Goal: Task Accomplishment & Management: Use online tool/utility

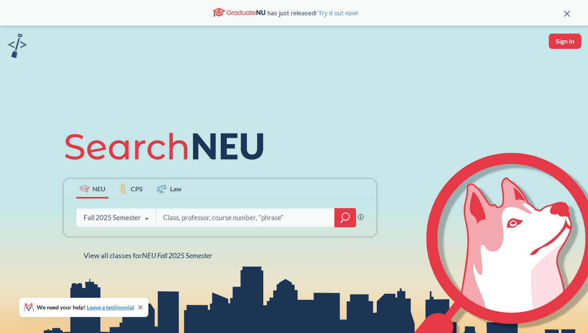
click at [178, 214] on input "search" at bounding box center [245, 217] width 166 height 17
type input "health"
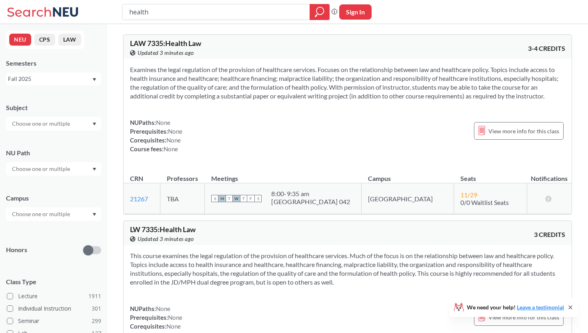
drag, startPoint x: 163, startPoint y: 10, endPoint x: 120, endPoint y: 4, distance: 43.6
click at [120, 6] on div "health Phrase search guarantees the exact search appears in the results. Ex. If…" at bounding box center [294, 12] width 588 height 24
click at [49, 130] on div at bounding box center [53, 124] width 95 height 14
click at [72, 105] on div "Subject" at bounding box center [53, 107] width 95 height 9
click at [40, 214] on input "text" at bounding box center [41, 214] width 67 height 10
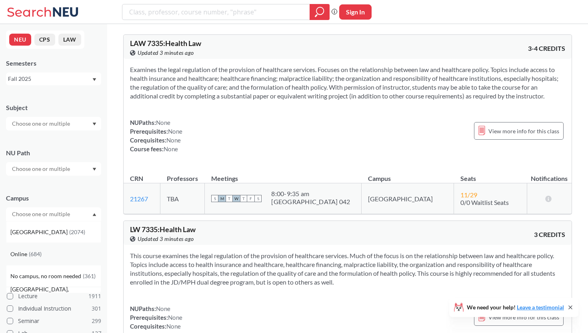
click at [41, 250] on span "( 684 )" at bounding box center [35, 253] width 13 height 7
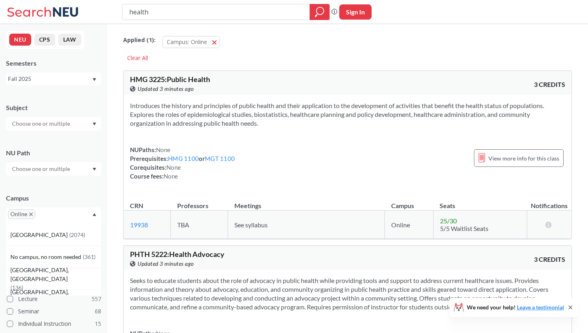
click at [263, 48] on div "Applied ( 1 ): Campus: Online Online" at bounding box center [347, 40] width 449 height 24
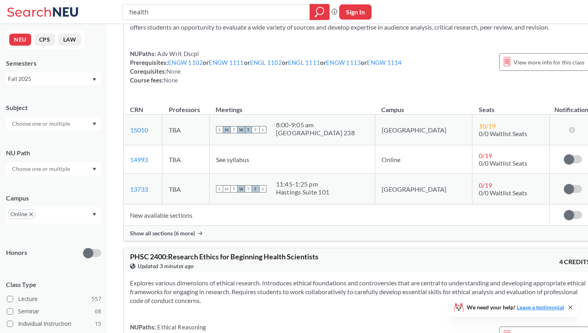
scroll to position [5824, 0]
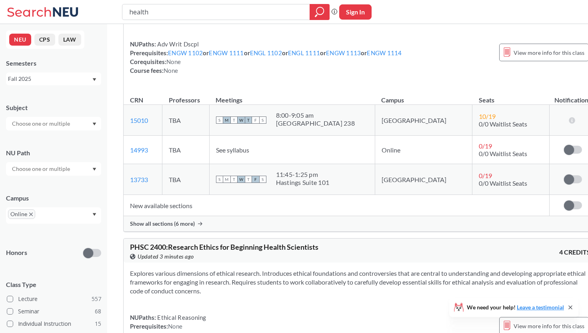
click at [183, 231] on div "Show all sections (6 more)" at bounding box center [360, 223] width 473 height 15
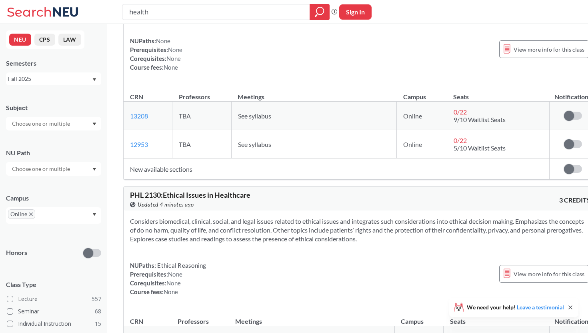
scroll to position [8708, 0]
click at [179, 179] on td "New available sections" at bounding box center [337, 168] width 426 height 21
click at [564, 119] on label at bounding box center [573, 115] width 18 height 8
click at [564, 111] on input "checkbox" at bounding box center [564, 111] width 0 height 0
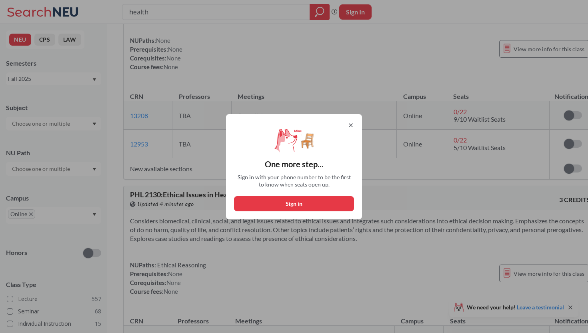
click at [348, 123] on icon at bounding box center [351, 125] width 6 height 6
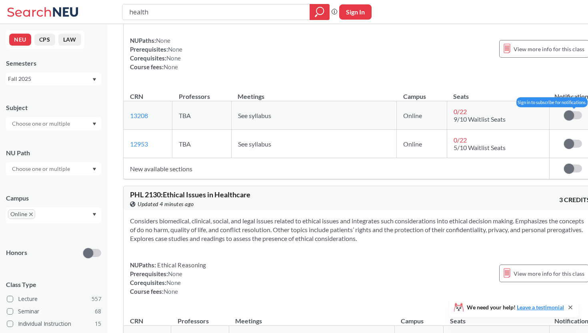
click at [564, 120] on span at bounding box center [569, 115] width 10 height 10
click at [564, 111] on input "checkbox" at bounding box center [564, 111] width 0 height 0
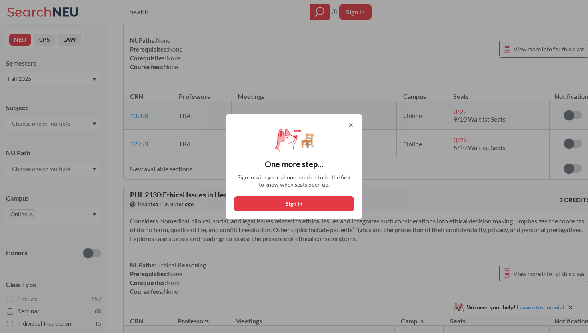
click at [305, 204] on button "Sign in" at bounding box center [294, 203] width 120 height 15
select select "US"
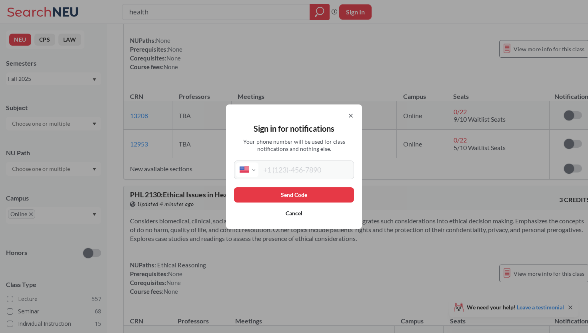
click at [309, 169] on input "tel" at bounding box center [305, 169] width 94 height 15
type input "[PHONE_NUMBER]"
click at [317, 189] on button "Send Code" at bounding box center [294, 194] width 120 height 15
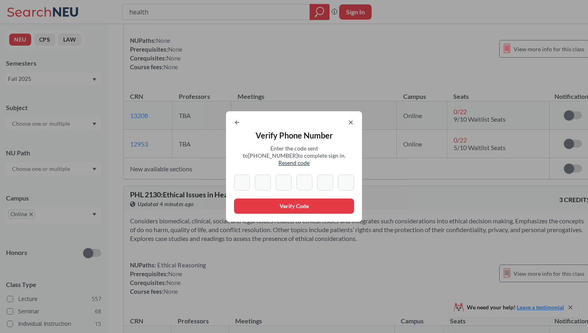
type input "1"
type input "0"
type input "3"
type input "4"
type input "9"
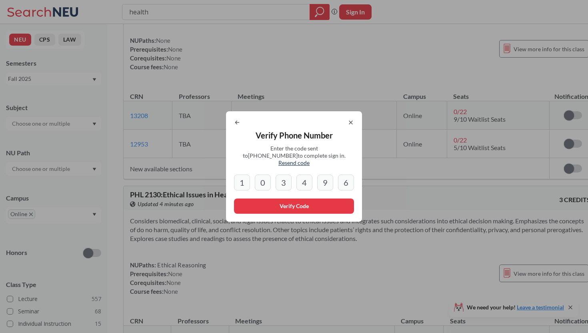
click at [344, 174] on input "6" at bounding box center [346, 182] width 16 height 16
click at [347, 176] on input "6" at bounding box center [346, 182] width 16 height 16
type input "6"
click at [239, 125] on icon at bounding box center [237, 122] width 6 height 6
select select "US"
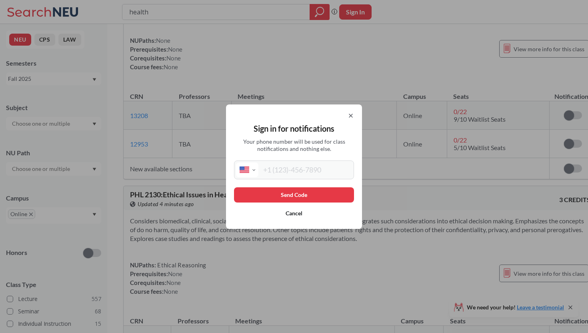
click at [296, 174] on input "tel" at bounding box center [305, 169] width 94 height 15
type input "[PHONE_NUMBER]"
click at [297, 196] on button "Send Code" at bounding box center [294, 194] width 120 height 15
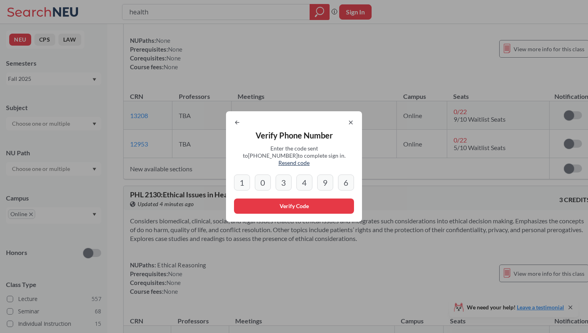
click at [341, 174] on input "6" at bounding box center [346, 182] width 16 height 16
drag, startPoint x: 342, startPoint y: 176, endPoint x: 355, endPoint y: 178, distance: 13.3
click at [355, 178] on div "Verify Phone Number Enter the code sent to [PHONE_NUMBER] to complete sign in. …" at bounding box center [294, 166] width 136 height 110
click at [326, 203] on button "Verify Code" at bounding box center [294, 205] width 120 height 15
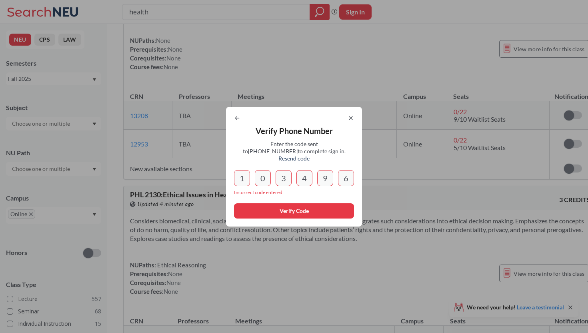
click at [344, 174] on input "6" at bounding box center [346, 178] width 16 height 16
click at [350, 174] on input "6" at bounding box center [346, 178] width 16 height 16
type input "6"
click at [348, 120] on icon at bounding box center [351, 118] width 6 height 6
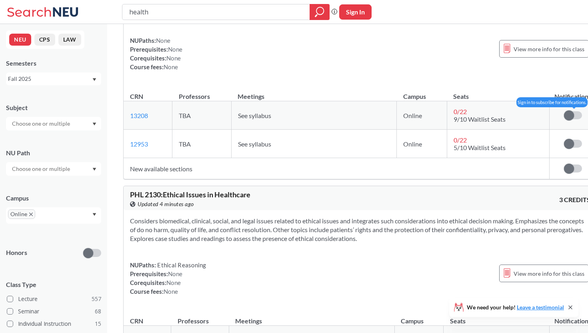
click at [564, 120] on span at bounding box center [569, 115] width 10 height 10
click at [564, 111] on input "checkbox" at bounding box center [564, 111] width 0 height 0
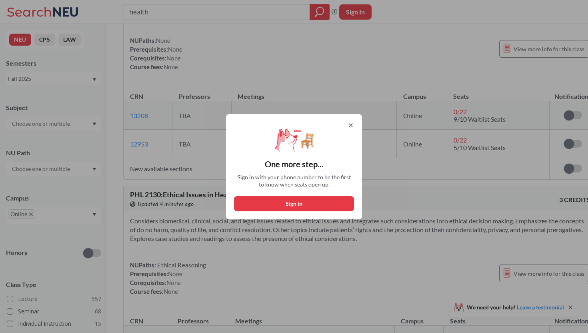
click at [296, 199] on button "Sign in" at bounding box center [294, 203] width 120 height 15
select select "US"
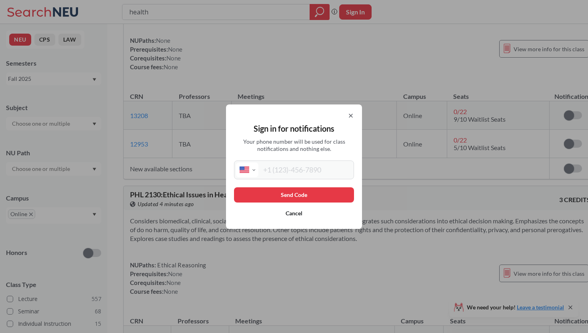
click at [300, 169] on input "tel" at bounding box center [305, 169] width 94 height 15
type input "[PHONE_NUMBER]"
click at [291, 191] on button "Send Code" at bounding box center [294, 194] width 120 height 15
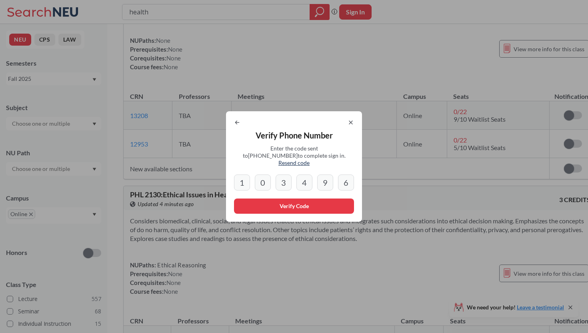
click at [310, 159] on span "Resend code" at bounding box center [293, 162] width 31 height 7
drag, startPoint x: 343, startPoint y: 176, endPoint x: 358, endPoint y: 178, distance: 15.3
click at [358, 178] on div "Verify Phone Number Enter the code sent to [PHONE_NUMBER] to complete sign in. …" at bounding box center [294, 166] width 136 height 110
type input "6"
drag, startPoint x: 358, startPoint y: 178, endPoint x: 333, endPoint y: 181, distance: 25.5
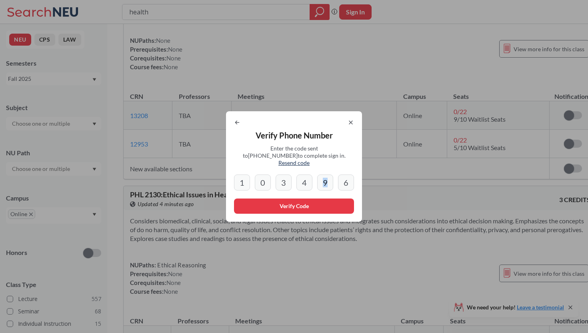
click at [333, 181] on div "Verify Phone Number Enter the code sent to [PHONE_NUMBER] to complete sign in. …" at bounding box center [294, 166] width 136 height 110
click at [349, 119] on div "Verify Phone Number Enter the code sent to [PHONE_NUMBER] to complete sign in. …" at bounding box center [294, 166] width 136 height 110
click at [349, 126] on icon at bounding box center [351, 122] width 6 height 6
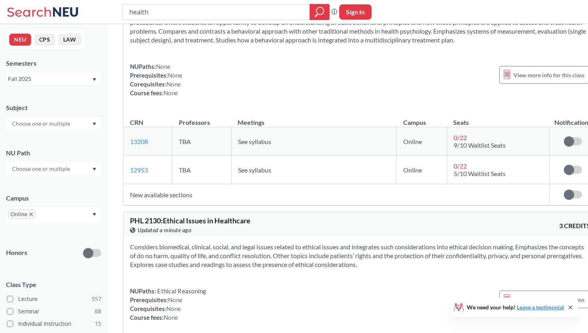
scroll to position [8507, 0]
click at [564, 146] on span at bounding box center [569, 141] width 10 height 10
click at [564, 136] on input "checkbox" at bounding box center [564, 136] width 0 height 0
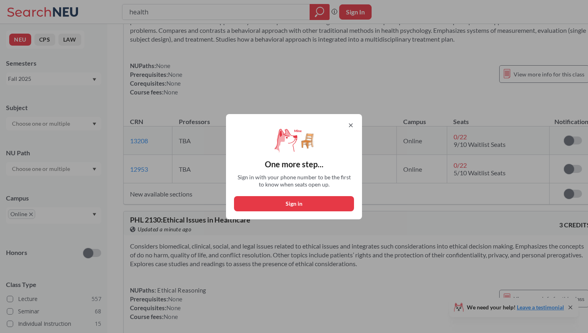
click at [336, 196] on button "Sign in" at bounding box center [294, 203] width 120 height 15
select select "US"
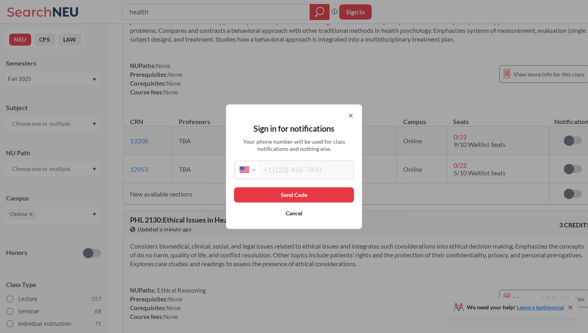
click at [318, 170] on input "tel" at bounding box center [305, 169] width 94 height 15
type input "[PHONE_NUMBER]"
click at [293, 194] on button "Send Code" at bounding box center [294, 194] width 120 height 15
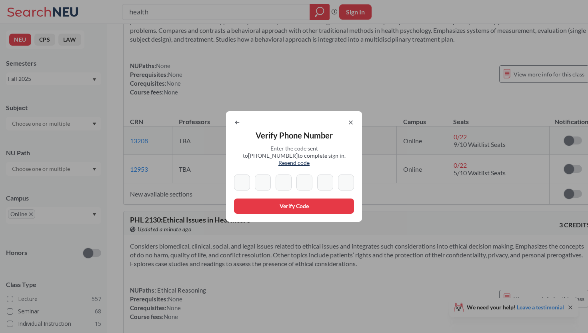
type input "1"
type input "0"
type input "3"
type input "4"
type input "9"
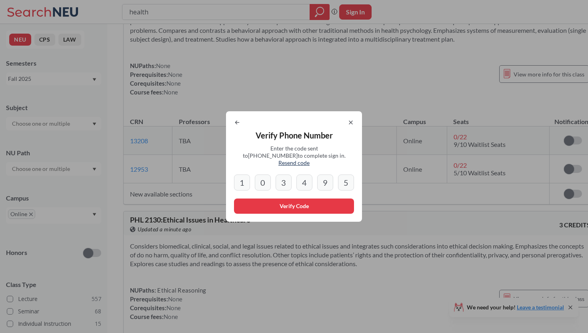
type input "5"
click at [277, 202] on button "Verify Code" at bounding box center [294, 205] width 120 height 15
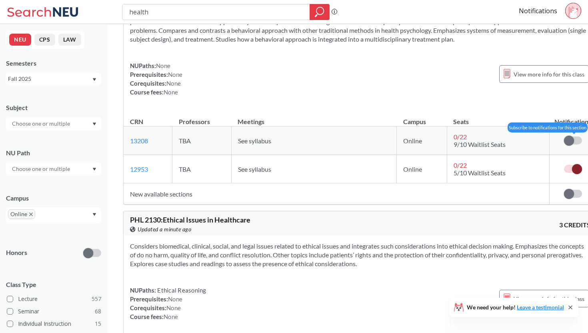
click at [564, 144] on label at bounding box center [573, 140] width 18 height 8
click at [564, 136] on input "checkbox" at bounding box center [564, 136] width 0 height 0
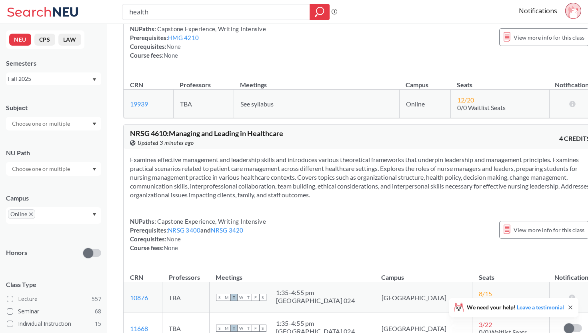
scroll to position [9404, 0]
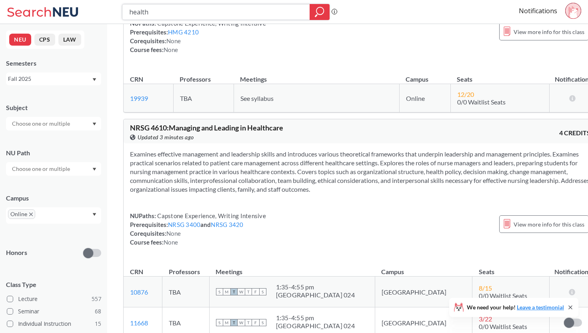
drag, startPoint x: 150, startPoint y: 13, endPoint x: 105, endPoint y: 8, distance: 44.7
click at [105, 10] on div "health Phrase search guarantees the exact search appears in the results. Ex. If…" at bounding box center [294, 12] width 588 height 24
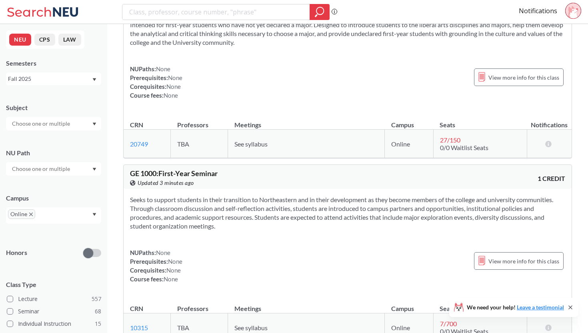
scroll to position [1247, 0]
